Goal: Transaction & Acquisition: Purchase product/service

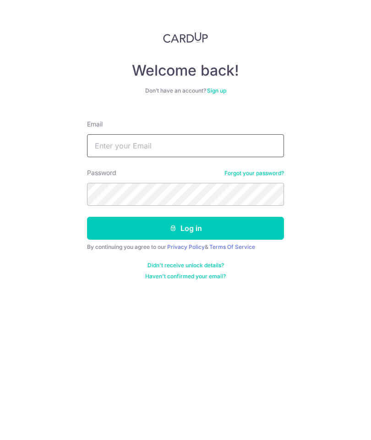
click at [207, 144] on input "Email" at bounding box center [185, 145] width 197 height 23
type input "S"
type input "[EMAIL_ADDRESS][DOMAIN_NAME]"
click at [343, 226] on div "Welcome back! Don’t have an account? Sign up Email sayandipghoshsg@gmail.com Pa…" at bounding box center [185, 220] width 371 height 440
click at [209, 225] on button "Log in" at bounding box center [185, 228] width 197 height 23
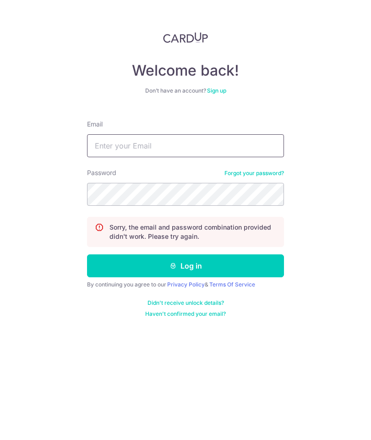
click at [208, 153] on input "Email" at bounding box center [185, 145] width 197 height 23
type input "[EMAIL_ADDRESS][DOMAIN_NAME]"
click at [223, 146] on input "sayandipghoshsg@gmail.com" at bounding box center [185, 145] width 197 height 23
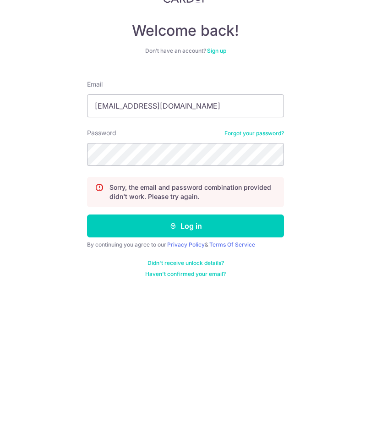
click at [192, 255] on button "Log in" at bounding box center [185, 266] width 197 height 23
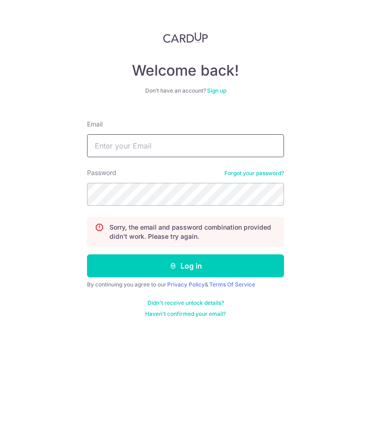
click at [245, 142] on input "Email" at bounding box center [185, 145] width 197 height 23
type input "sayandipghoshsg@gmail.com"
click at [266, 172] on link "Forgot your password?" at bounding box center [255, 173] width 60 height 7
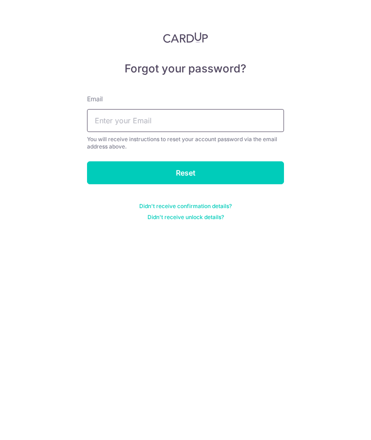
click at [236, 123] on input "text" at bounding box center [185, 120] width 197 height 23
type input "sayandipghoshsg@gmail.com"
click at [242, 172] on input "Reset" at bounding box center [185, 172] width 197 height 23
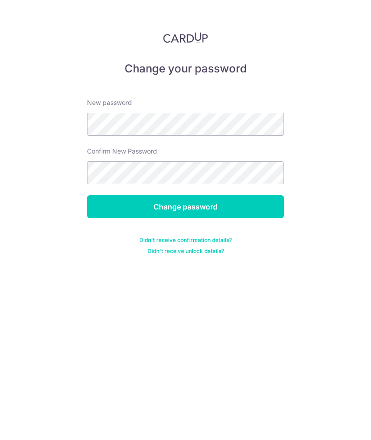
click at [201, 207] on input "Change password" at bounding box center [185, 206] width 197 height 23
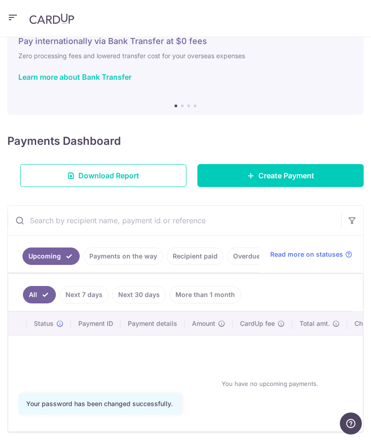
scroll to position [34, 0]
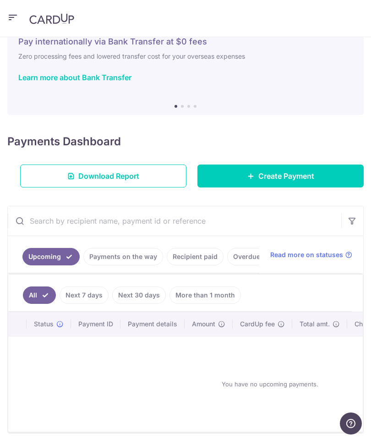
click at [197, 256] on link "Recipient paid" at bounding box center [195, 256] width 57 height 17
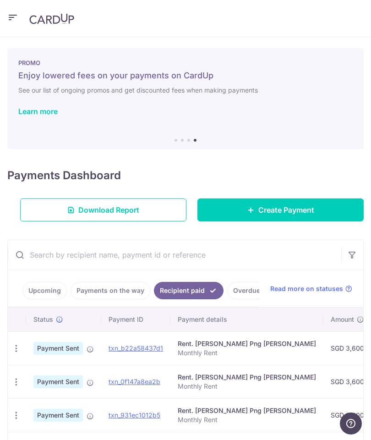
scroll to position [0, 0]
click at [288, 209] on span "Create Payment" at bounding box center [287, 210] width 56 height 11
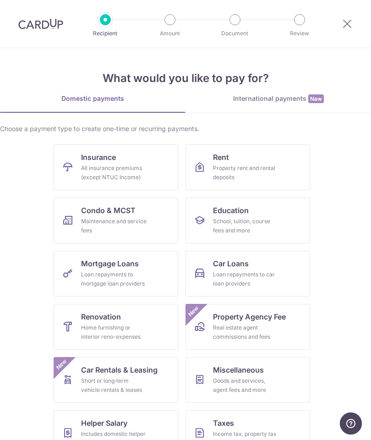
click at [257, 172] on div "Property rent and rental deposits" at bounding box center [246, 173] width 66 height 18
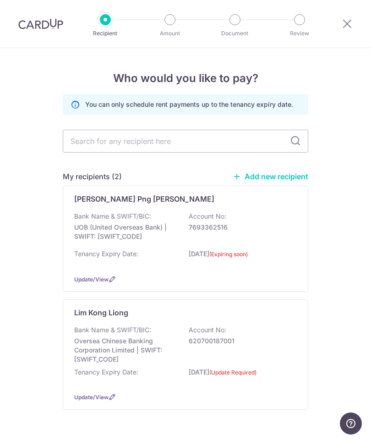
click at [130, 223] on p "UOB (United Overseas Bank) | SWIFT: [SWIFT_CODE]" at bounding box center [125, 232] width 103 height 18
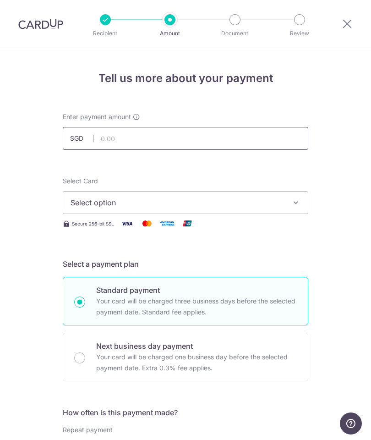
click at [158, 138] on input "text" at bounding box center [186, 138] width 246 height 23
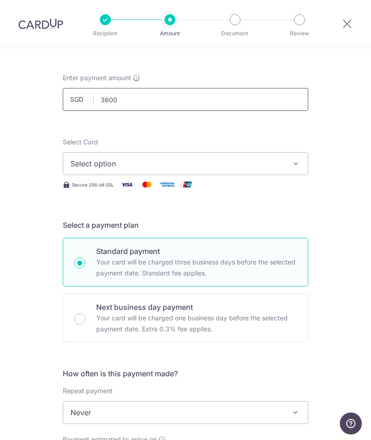
scroll to position [54, 0]
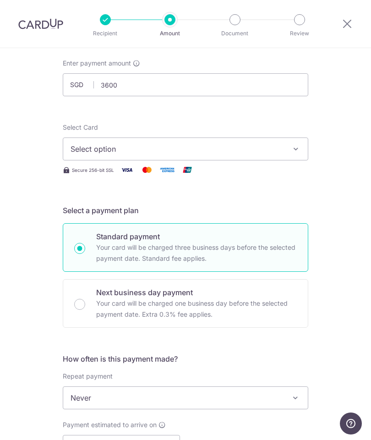
click at [285, 152] on button "Select option" at bounding box center [186, 149] width 246 height 23
type input "3,600.00"
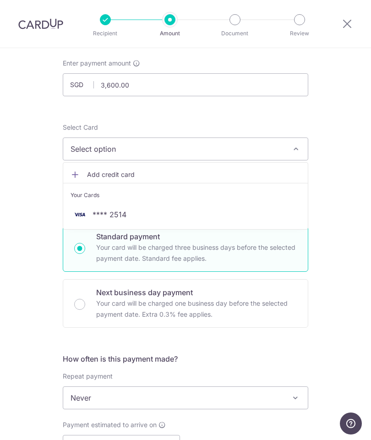
click at [148, 212] on span "**** 2514" at bounding box center [186, 214] width 230 height 11
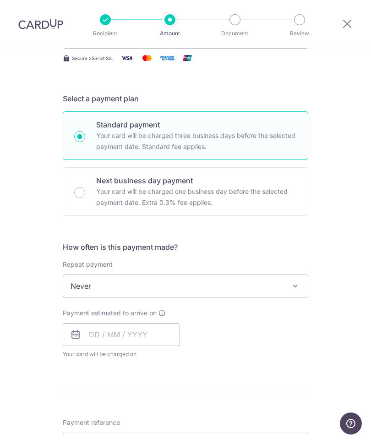
scroll to position [170, 0]
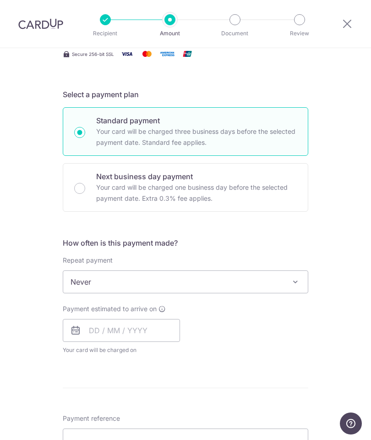
click at [291, 283] on span at bounding box center [295, 282] width 11 height 11
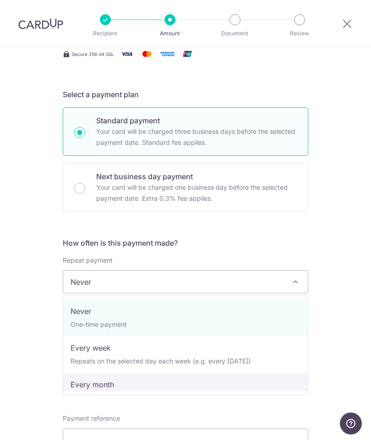
select select "3"
type input "[DATE]"
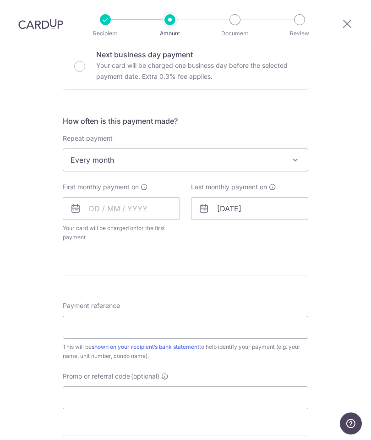
scroll to position [292, 0]
click at [102, 206] on input "text" at bounding box center [121, 208] width 117 height 23
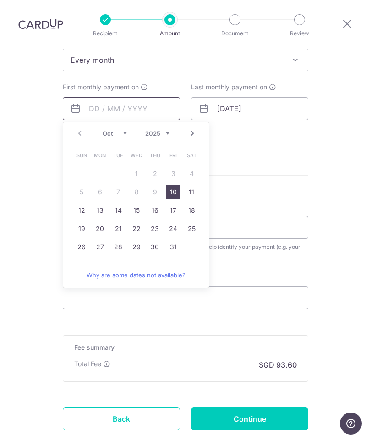
scroll to position [397, 0]
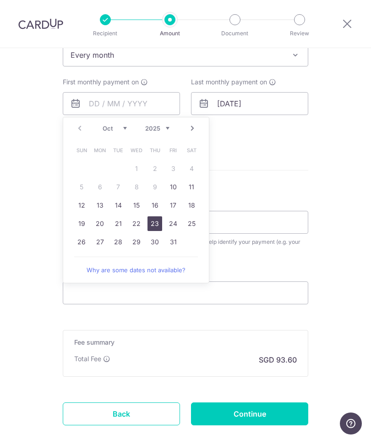
click at [154, 224] on link "23" at bounding box center [155, 223] width 15 height 15
type input "[DATE]"
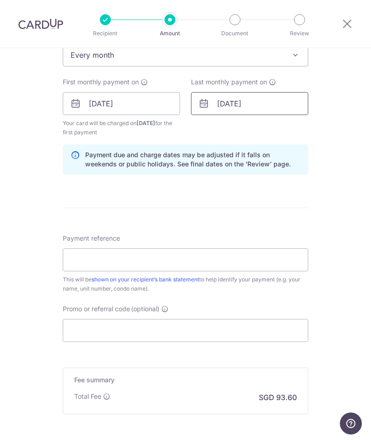
click at [276, 106] on input "[DATE]" at bounding box center [249, 103] width 117 height 23
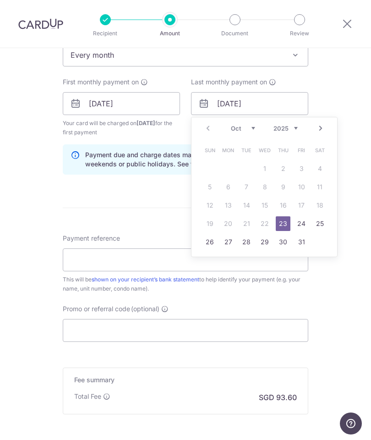
click at [288, 131] on select "2025 2026 2027 2028 2029 2030 2031 2032 2033 2034 2035" at bounding box center [286, 128] width 24 height 7
click at [246, 130] on select "Jan Feb Mar Apr May Jun Jul Aug Sep Oct Nov Dec" at bounding box center [243, 128] width 24 height 7
click at [268, 222] on link "23" at bounding box center [265, 223] width 15 height 15
type input "[DATE]"
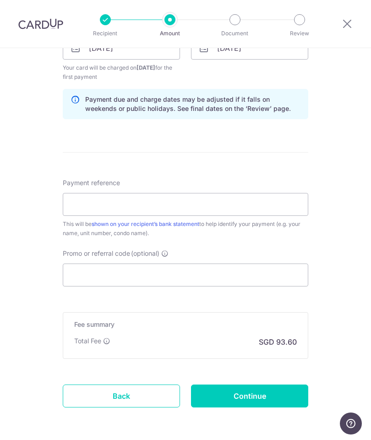
scroll to position [452, 0]
click at [156, 198] on input "Payment reference" at bounding box center [186, 205] width 246 height 23
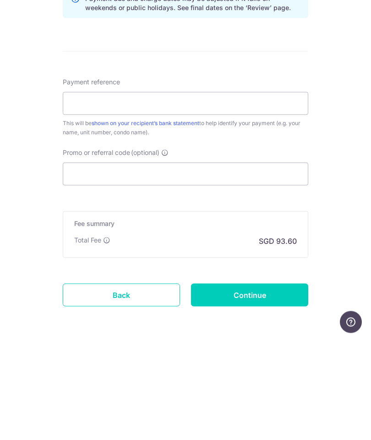
click at [229, 264] on input "Promo or referral code (optional)" at bounding box center [186, 275] width 246 height 23
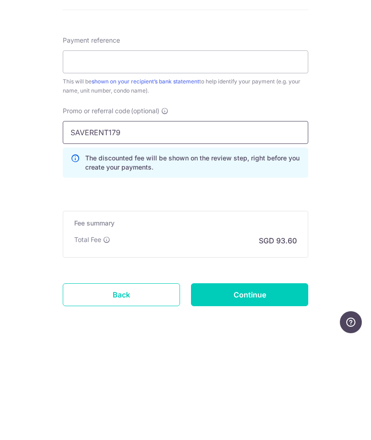
scroll to position [493, 0]
type input "SAVERENT179"
click at [357, 234] on div "Tell us more about your payment Enter payment amount SGD 3,600.00 3600.00 Selec…" at bounding box center [185, 16] width 371 height 922
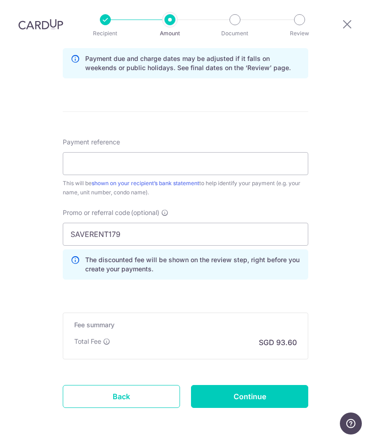
click at [281, 385] on input "Continue" at bounding box center [249, 396] width 117 height 23
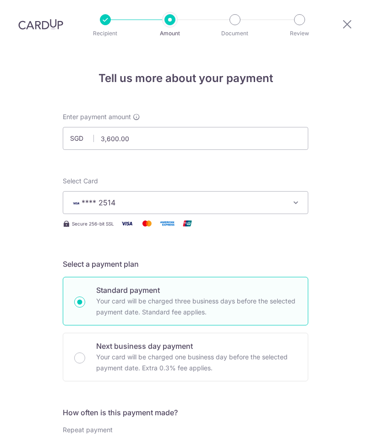
scroll to position [467, 0]
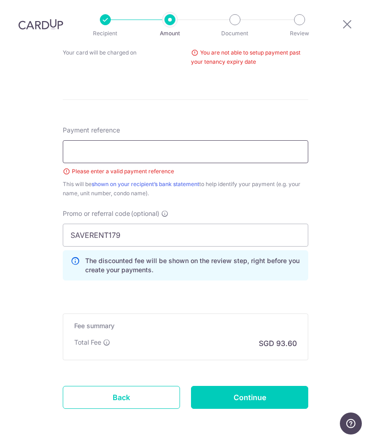
click at [222, 140] on input "Payment reference" at bounding box center [186, 151] width 246 height 23
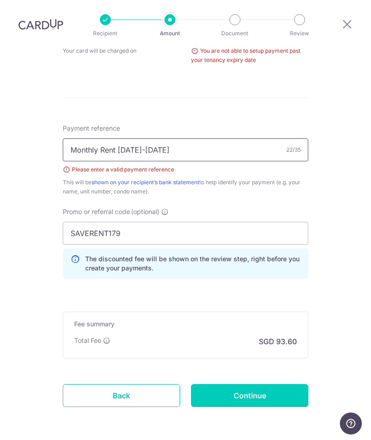
scroll to position [468, 0]
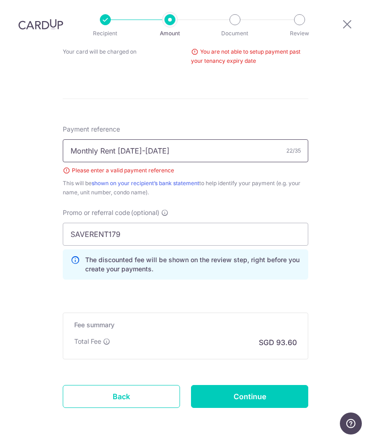
type input "Monthly Rent [DATE]-[DATE]"
click at [353, 208] on div "Tell us more about your payment Enter payment amount SGD 3,600.00 3600.00 Selec…" at bounding box center [185, 28] width 371 height 897
click at [263, 385] on input "Continue" at bounding box center [249, 396] width 117 height 23
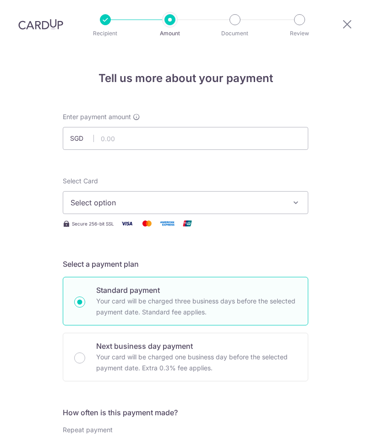
select select "3"
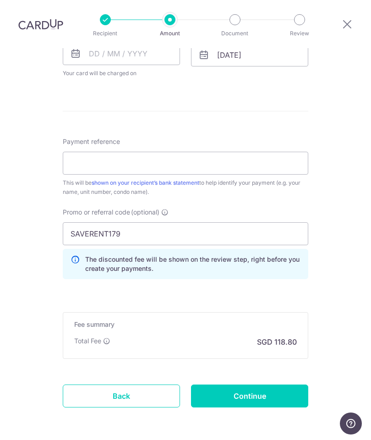
scroll to position [446, 0]
click at [150, 385] on link "Back" at bounding box center [121, 396] width 117 height 23
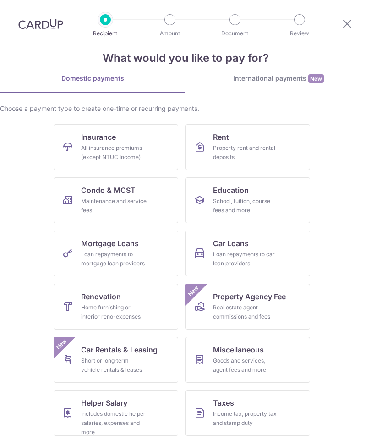
scroll to position [19, 0]
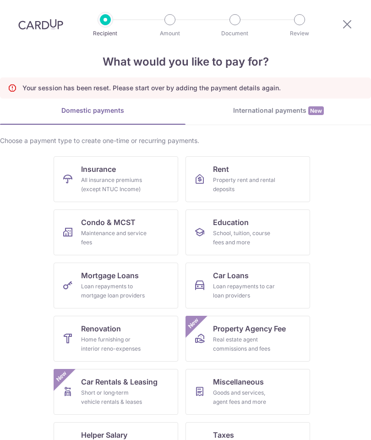
scroll to position [17, 0]
click at [260, 175] on div "Property rent and rental deposits" at bounding box center [246, 184] width 66 height 18
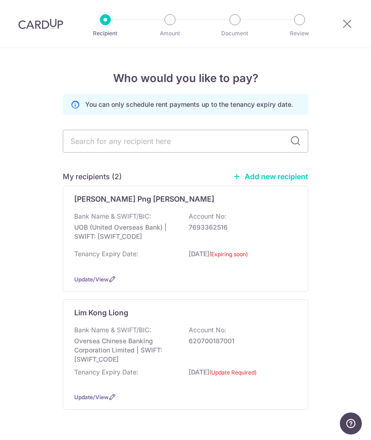
scroll to position [8, 0]
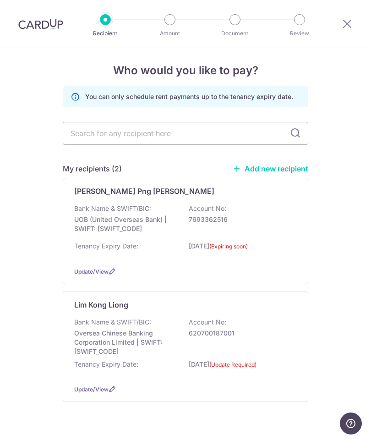
click at [91, 275] on span "Update/View" at bounding box center [91, 271] width 34 height 7
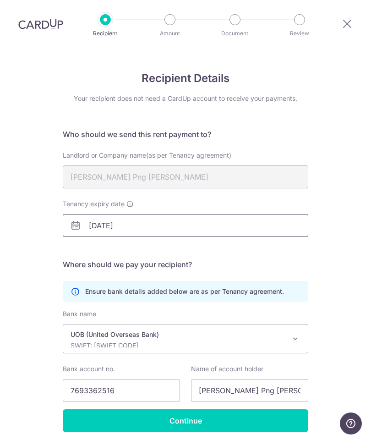
click at [100, 226] on input "[DATE]" at bounding box center [186, 225] width 246 height 23
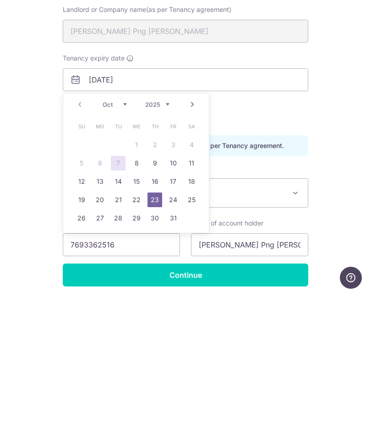
click at [160, 247] on select "2025 2026 2027 2028 2029 2030 2031 2032 2033 2034 2035" at bounding box center [157, 250] width 24 height 7
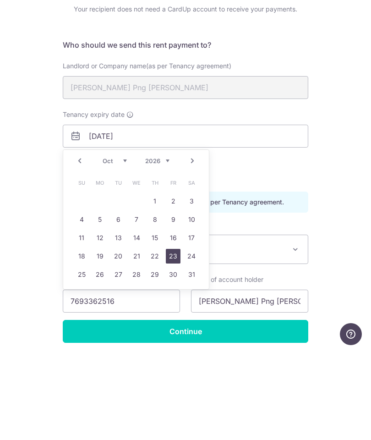
click at [176, 338] on link "23" at bounding box center [173, 345] width 15 height 15
type input "[DATE]"
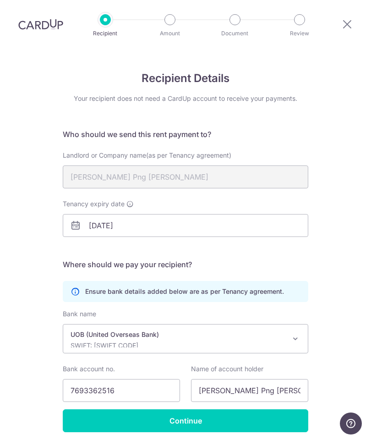
click at [236, 410] on input "Continue" at bounding box center [186, 421] width 246 height 23
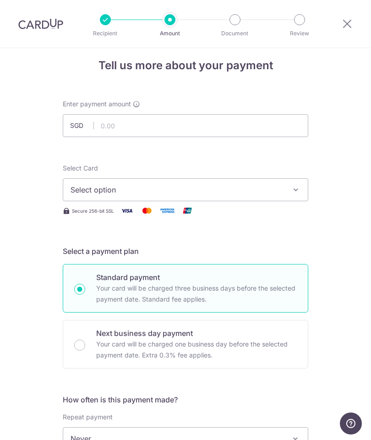
scroll to position [13, 0]
click at [162, 125] on input "text" at bounding box center [186, 125] width 246 height 23
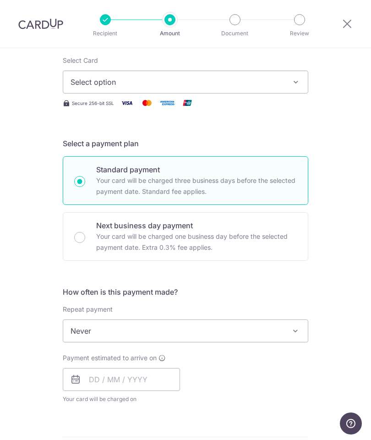
click at [292, 81] on icon "button" at bounding box center [296, 82] width 9 height 9
type input "3,600.00"
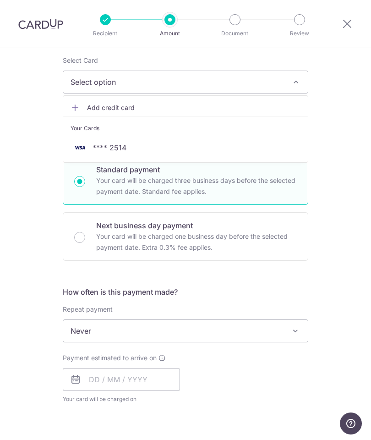
click at [138, 146] on span "**** 2514" at bounding box center [186, 147] width 230 height 11
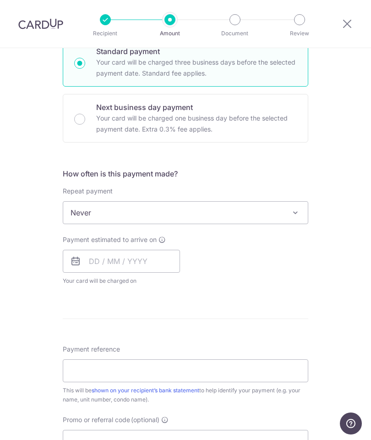
scroll to position [239, 0]
click at [288, 215] on span "Never" at bounding box center [185, 212] width 245 height 22
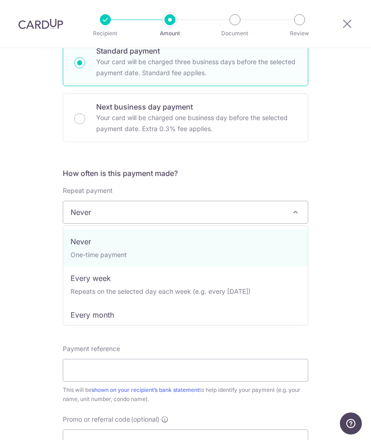
select select "3"
type input "23/10/2026"
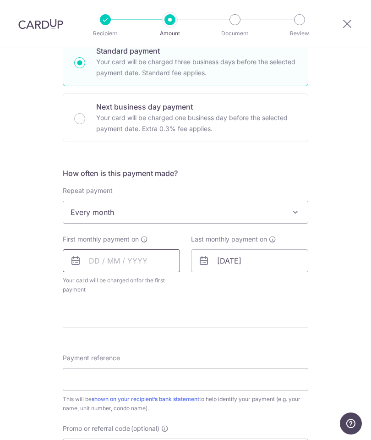
click at [107, 265] on input "text" at bounding box center [121, 260] width 117 height 23
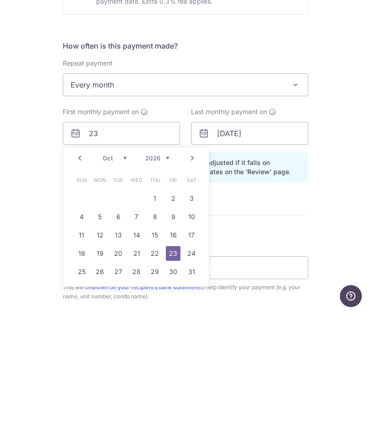
scroll to position [37, 0]
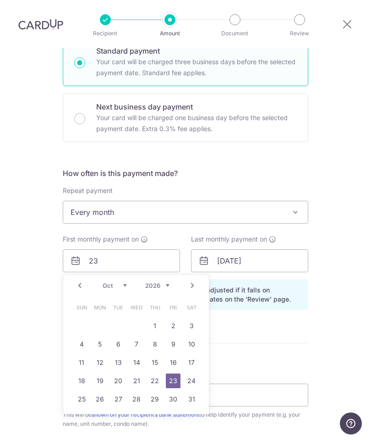
click at [161, 282] on select "2025 2026 2027 2028 2029 2030 2031 2032 2033 2034 2035" at bounding box center [157, 285] width 24 height 7
click at [158, 343] on table "Sun Mon Tue Wed Thu Fri Sat 1 2 3 4 5 6 7 8 9 10 11 12 13 14 15 16 17 18 19 20 …" at bounding box center [136, 354] width 128 height 110
click at [341, 282] on div "Tell us more about your payment Enter payment amount SGD 3,600.00 3600.00 Selec…" at bounding box center [185, 238] width 371 height 859
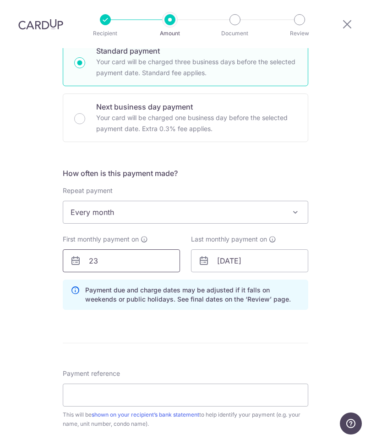
click at [115, 249] on input "23" at bounding box center [121, 260] width 117 height 23
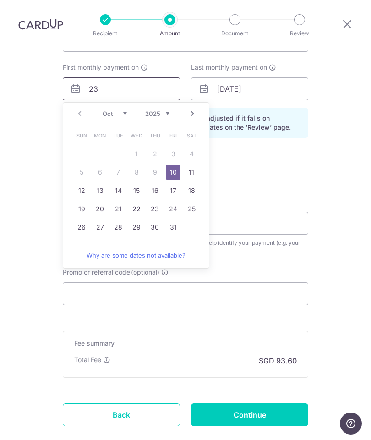
scroll to position [413, 0]
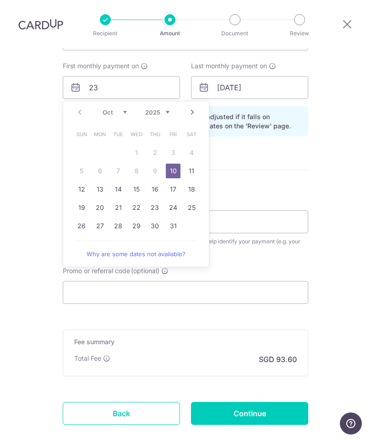
click at [159, 200] on link "23" at bounding box center [155, 207] width 15 height 15
type input "[DATE]"
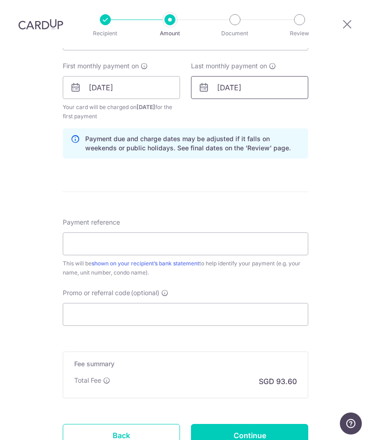
click at [265, 76] on input "23/10/2026" at bounding box center [249, 87] width 117 height 23
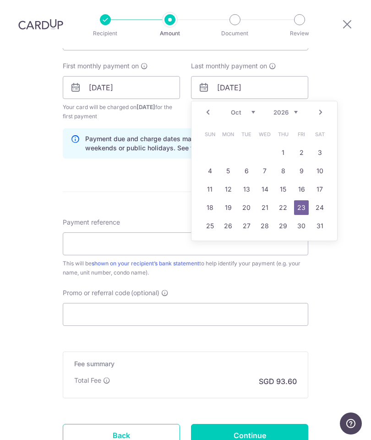
click at [291, 109] on select "2025 2026 2027 2028 2029 2030 2031 2032 2033 2034 2035" at bounding box center [286, 112] width 24 height 7
click at [246, 109] on select "Jan Feb Mar Apr May Jun Jul Aug Sep Oct Nov Dec" at bounding box center [243, 112] width 24 height 7
click at [267, 200] on link "23" at bounding box center [265, 207] width 15 height 15
type input "[DATE]"
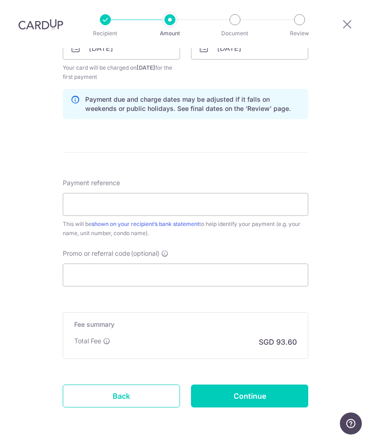
scroll to position [452, 0]
click at [248, 194] on input "Payment reference" at bounding box center [186, 205] width 246 height 23
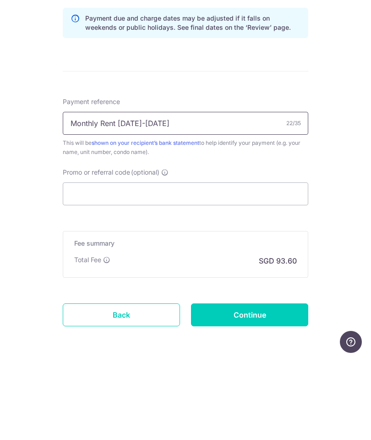
type input "Monthly Rent [DATE]-[DATE]"
click at [226, 264] on input "Promo or referral code (optional)" at bounding box center [186, 275] width 246 height 23
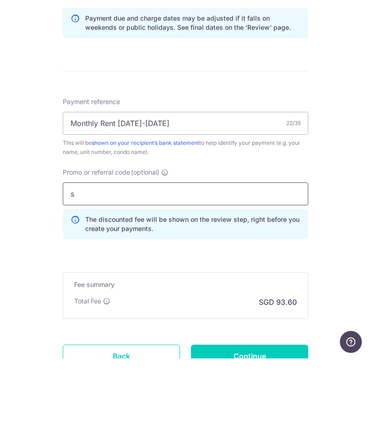
type input "SAVERENT179"
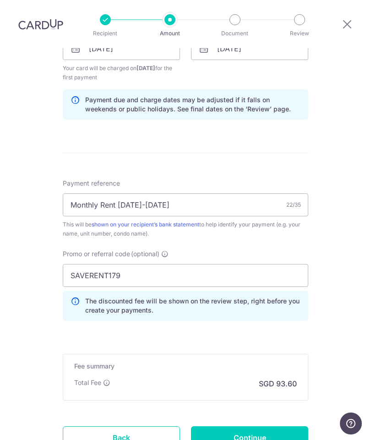
click at [263, 427] on input "Continue" at bounding box center [249, 438] width 117 height 23
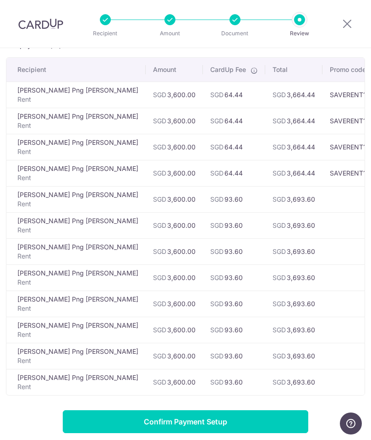
click at [245, 421] on input "Confirm Payment Setup" at bounding box center [186, 421] width 246 height 23
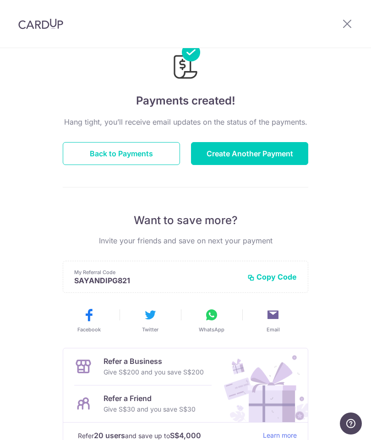
scroll to position [31, 0]
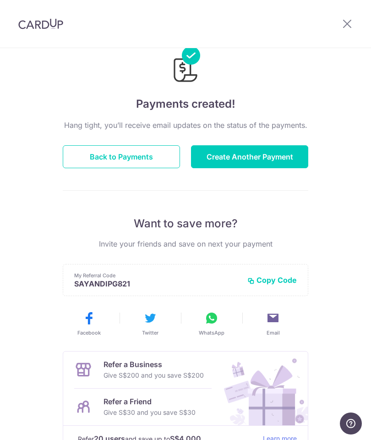
click at [155, 149] on button "Back to Payments" at bounding box center [121, 156] width 117 height 23
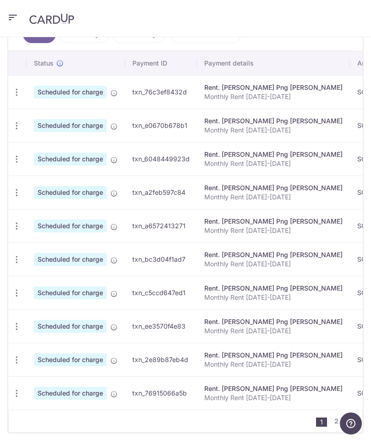
scroll to position [0, 40]
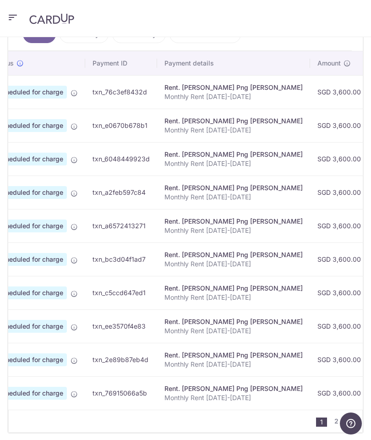
click at [336, 419] on link "2" at bounding box center [336, 421] width 11 height 11
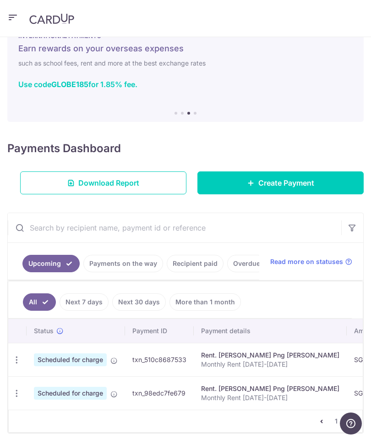
scroll to position [0, 0]
click at [323, 421] on icon "pager" at bounding box center [321, 421] width 7 height 7
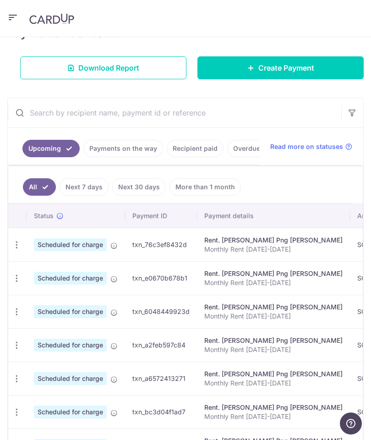
scroll to position [143, 0]
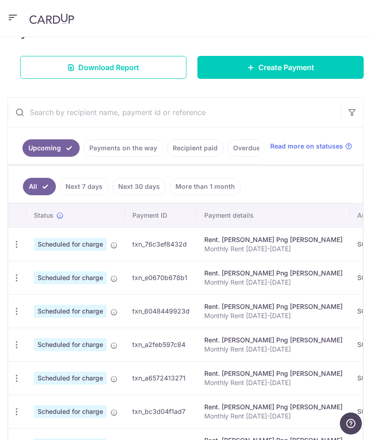
click at [144, 68] on link "Download Report" at bounding box center [103, 67] width 166 height 23
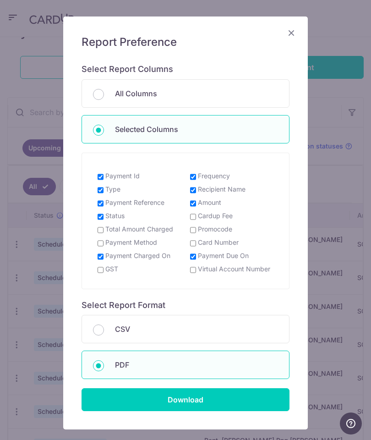
scroll to position [66, 0]
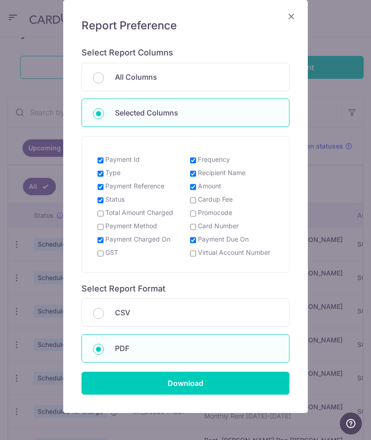
click at [223, 381] on input "Download" at bounding box center [186, 383] width 208 height 23
